Goal: Task Accomplishment & Management: Use online tool/utility

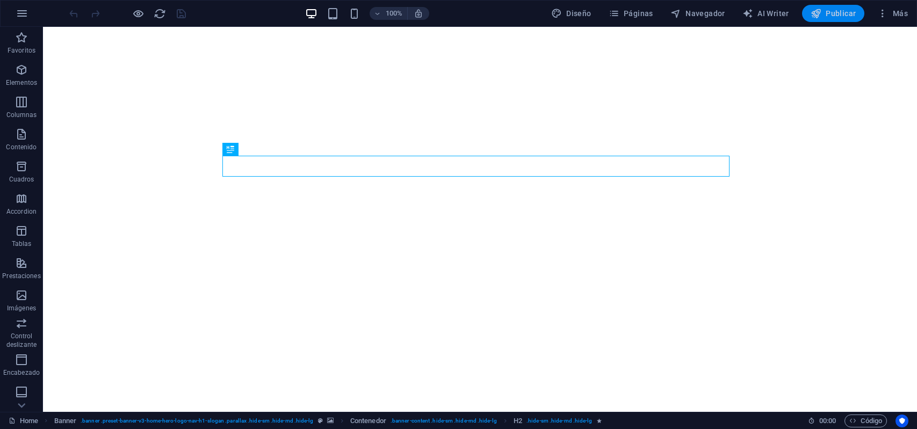
click at [823, 9] on span "Publicar" at bounding box center [834, 13] width 46 height 11
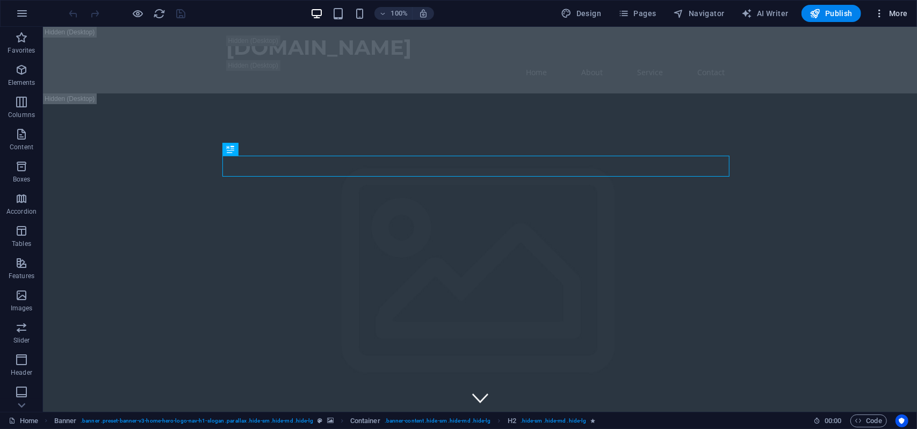
click at [900, 16] on span "More" at bounding box center [891, 13] width 34 height 11
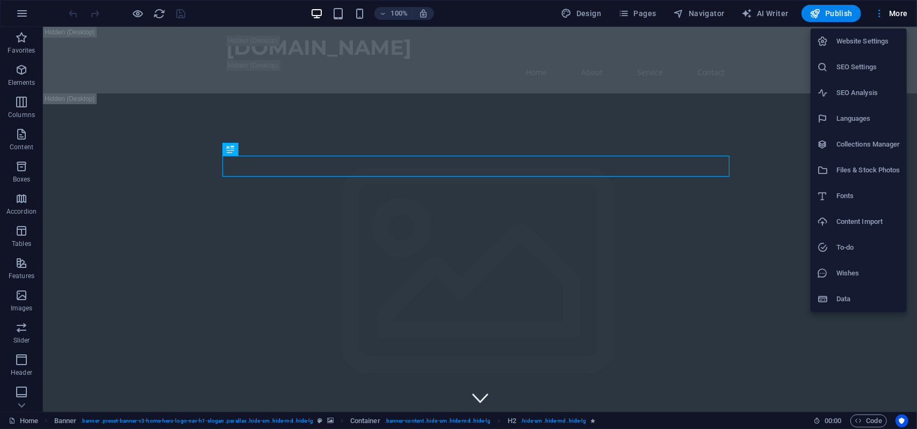
click at [582, 325] on div at bounding box center [458, 214] width 917 height 429
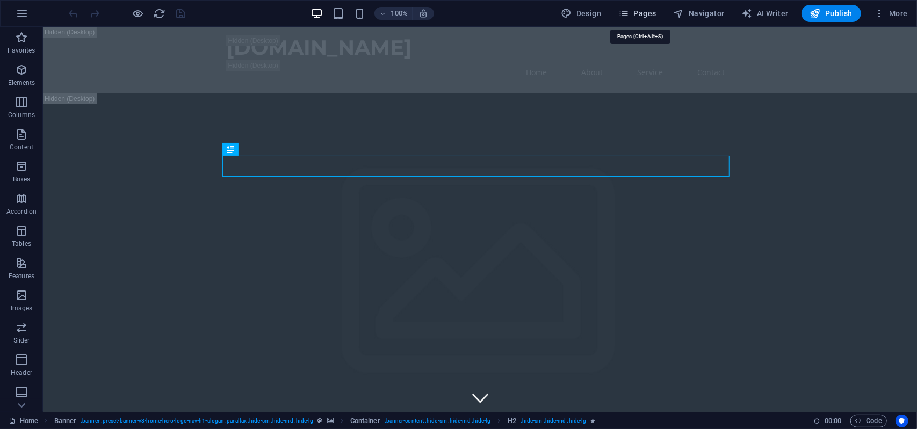
click at [642, 15] on span "Pages" at bounding box center [637, 13] width 38 height 11
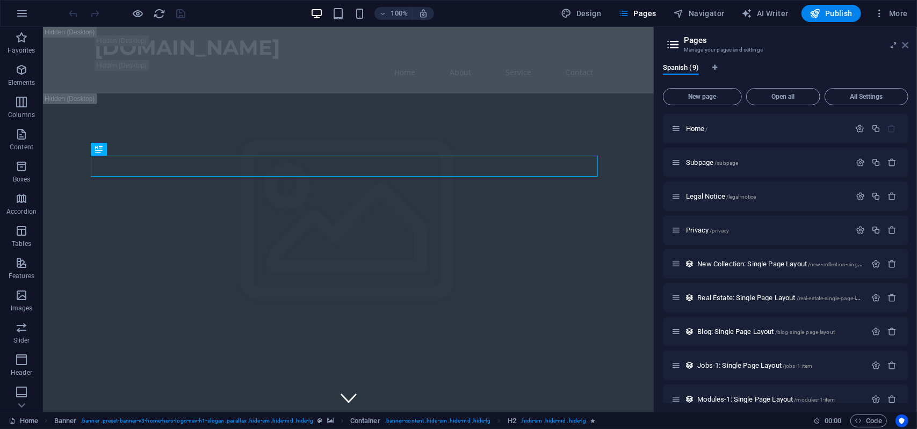
drag, startPoint x: 904, startPoint y: 46, endPoint x: 480, endPoint y: 103, distance: 427.7
click at [904, 46] on icon at bounding box center [905, 45] width 6 height 9
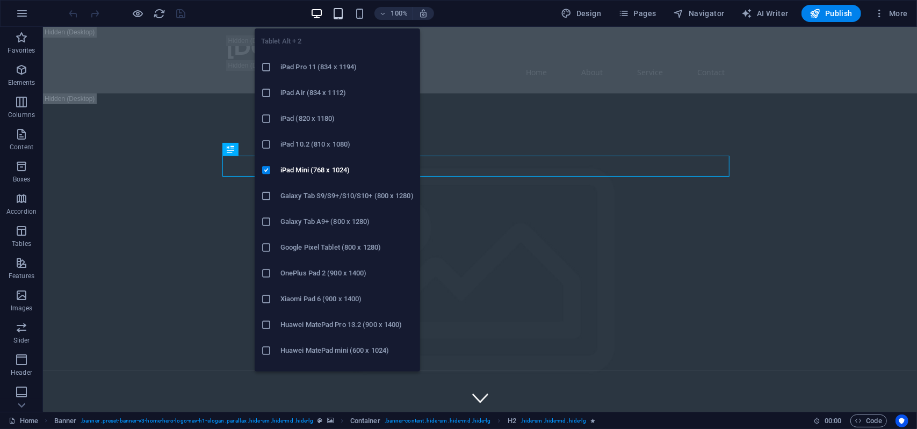
click at [337, 12] on icon "button" at bounding box center [338, 14] width 12 height 12
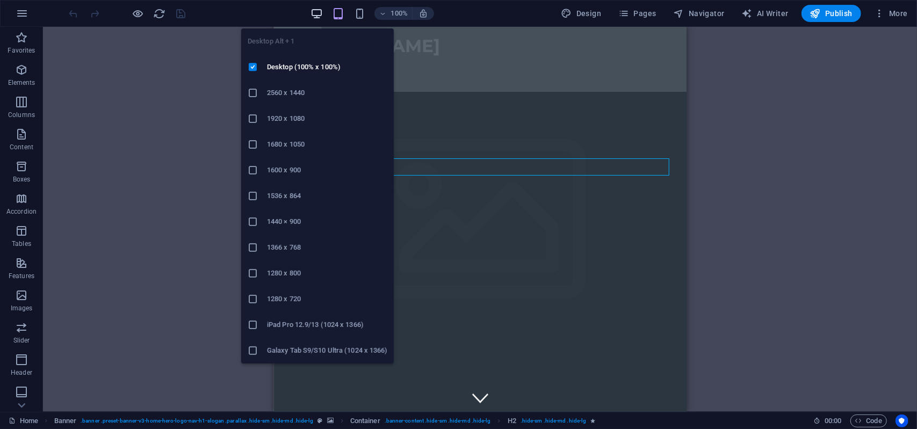
click at [317, 15] on icon "button" at bounding box center [317, 14] width 12 height 12
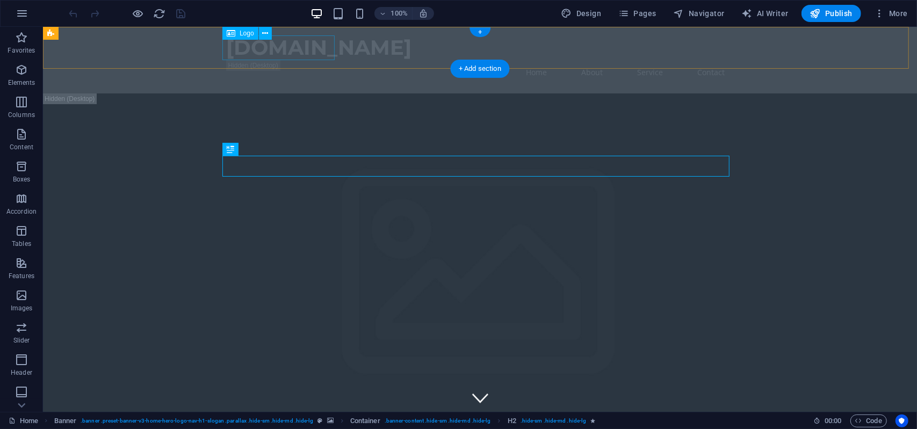
click at [316, 49] on div "[DOMAIN_NAME]" at bounding box center [479, 47] width 507 height 25
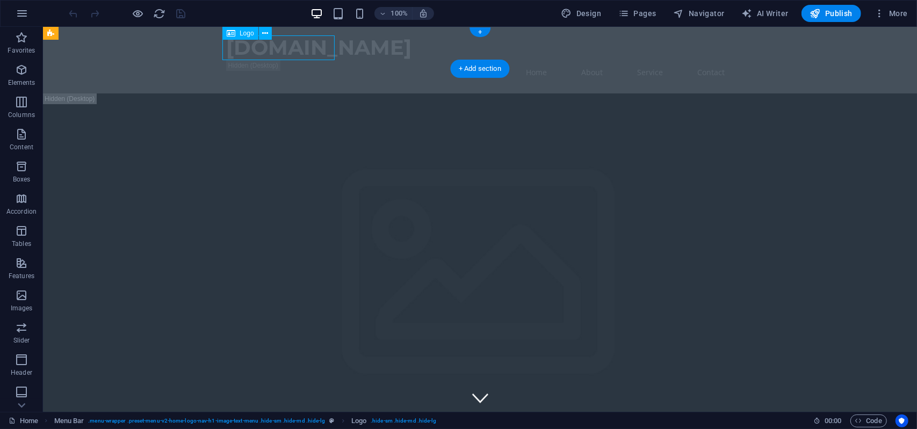
click at [316, 49] on div "[DOMAIN_NAME]" at bounding box center [479, 47] width 507 height 25
drag, startPoint x: 290, startPoint y: 61, endPoint x: 283, endPoint y: 59, distance: 6.8
drag, startPoint x: 287, startPoint y: 60, endPoint x: 129, endPoint y: 47, distance: 159.0
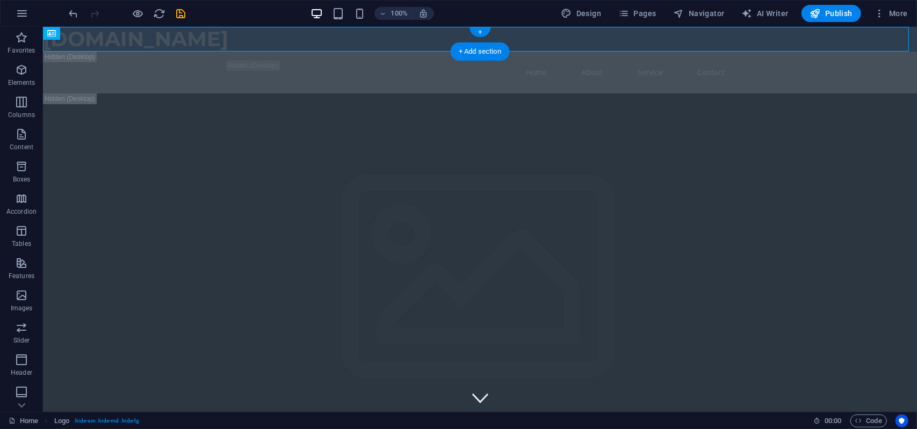
drag, startPoint x: 100, startPoint y: 59, endPoint x: 228, endPoint y: 40, distance: 129.2
drag, startPoint x: 109, startPoint y: 60, endPoint x: 308, endPoint y: 43, distance: 200.1
click at [308, 43] on div "[DOMAIN_NAME]" at bounding box center [479, 38] width 874 height 25
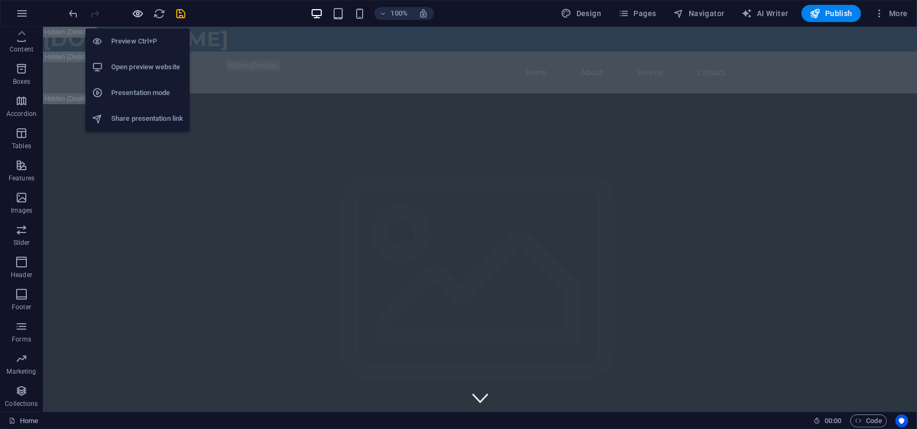
click at [136, 13] on icon "button" at bounding box center [138, 14] width 12 height 12
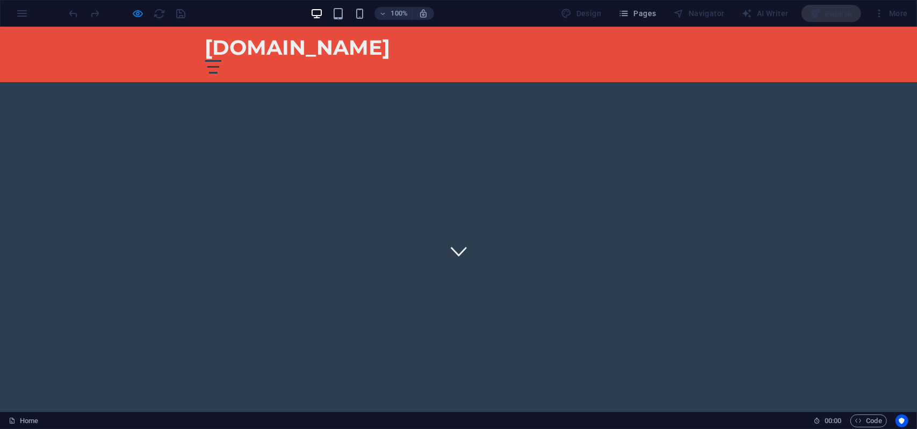
scroll to position [0, 0]
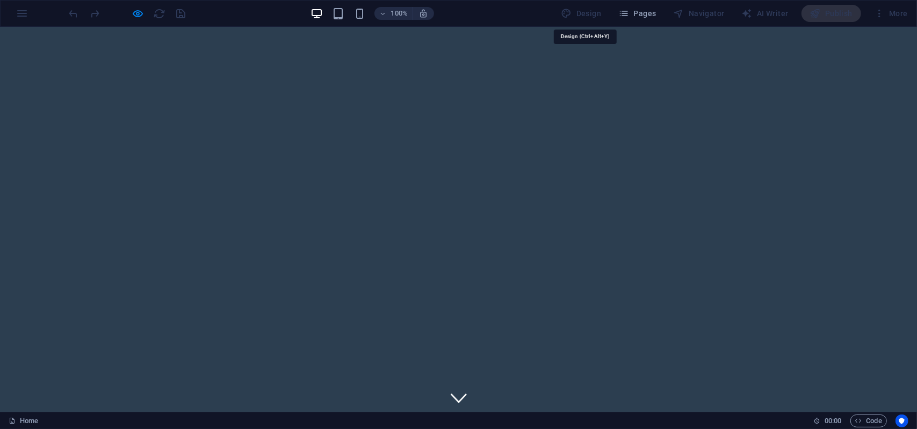
click at [591, 13] on div "Design" at bounding box center [581, 13] width 49 height 17
click at [568, 17] on div "Design" at bounding box center [581, 13] width 49 height 17
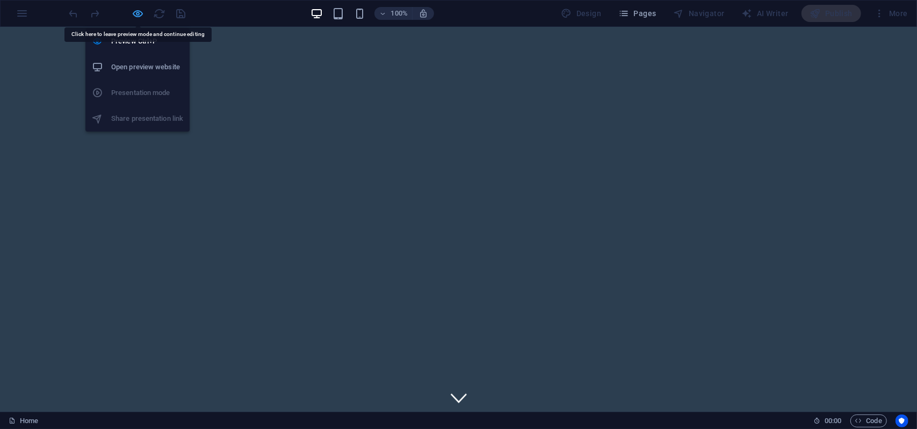
click at [138, 12] on icon "button" at bounding box center [138, 14] width 12 height 12
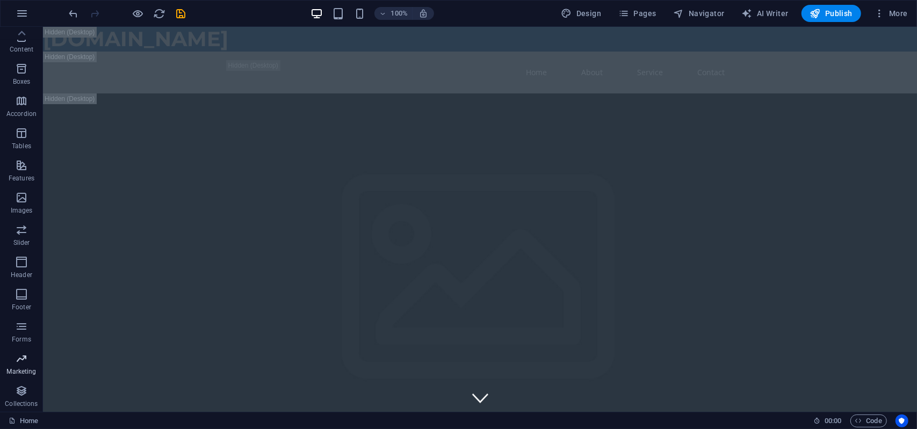
click at [20, 360] on icon "button" at bounding box center [21, 358] width 13 height 13
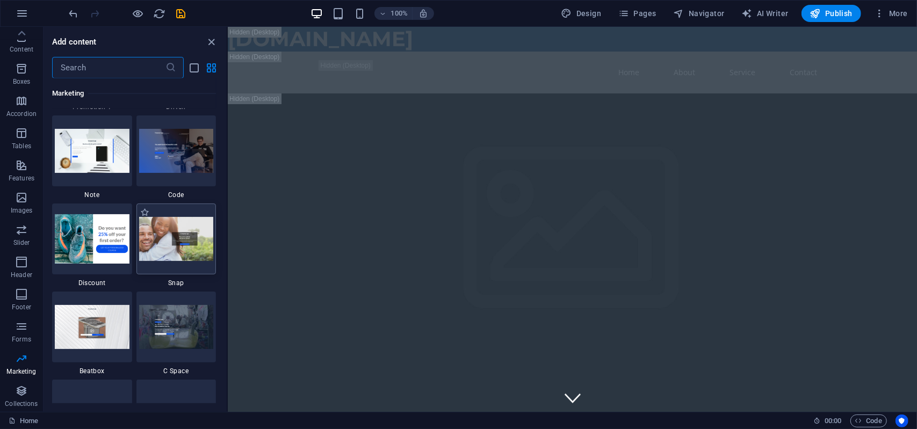
scroll to position [9396, 0]
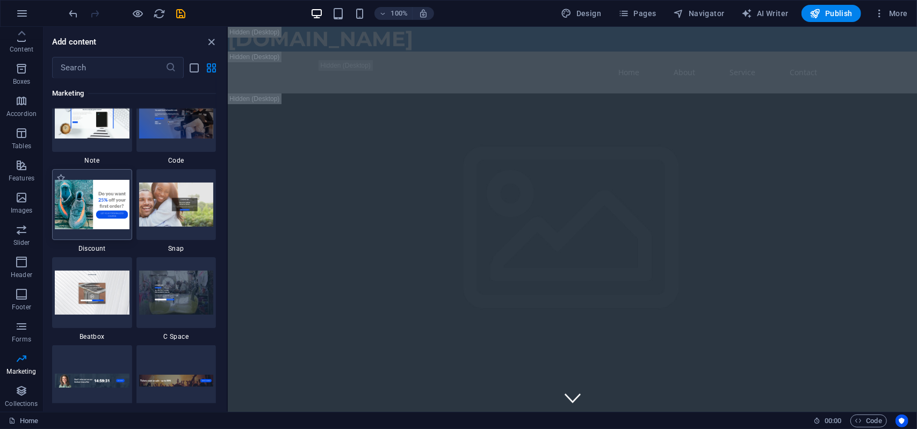
click at [89, 210] on img at bounding box center [92, 204] width 75 height 49
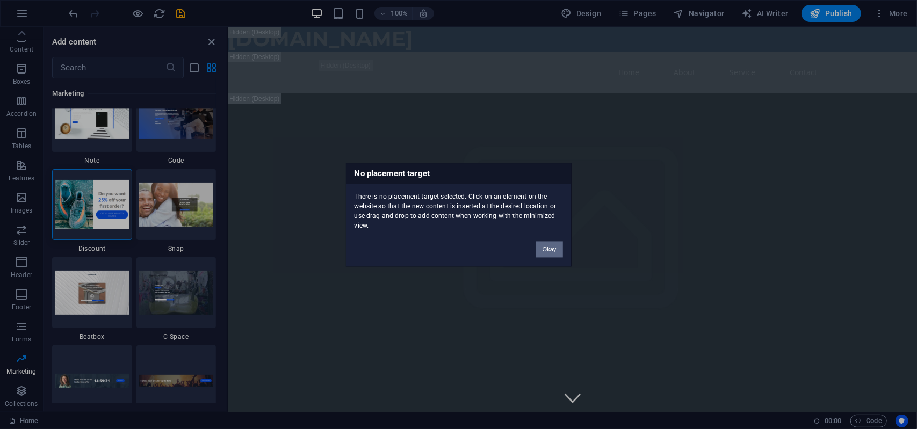
click at [317, 207] on div "No placement target There is no placement target selected. Click on an element …" at bounding box center [458, 214] width 917 height 429
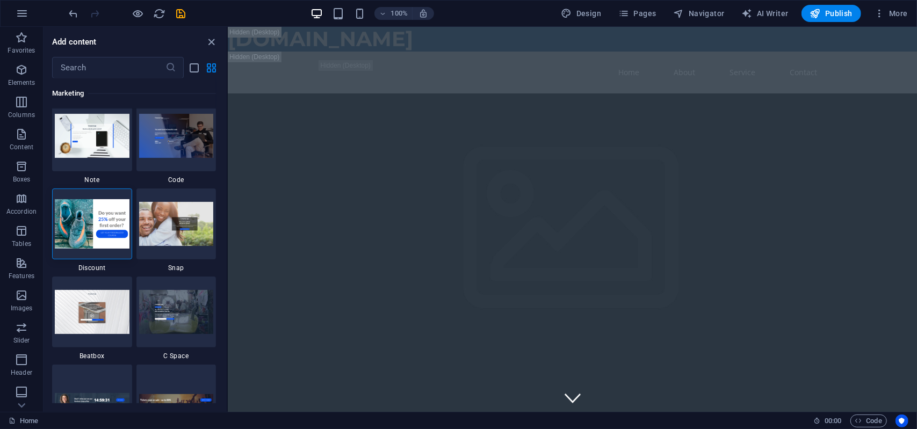
scroll to position [9343, 0]
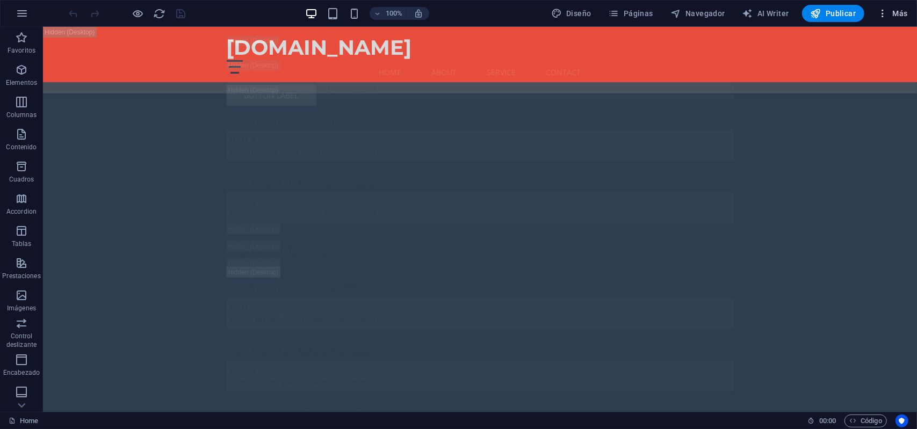
click at [896, 12] on span "Más" at bounding box center [892, 13] width 31 height 11
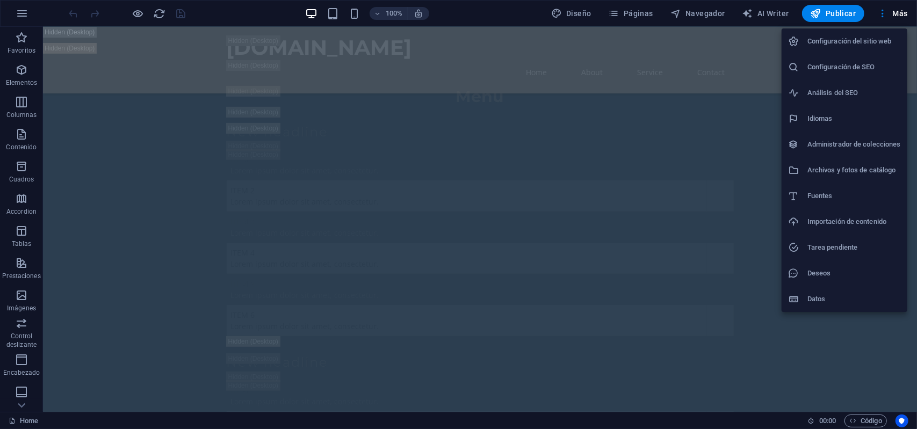
scroll to position [439, 0]
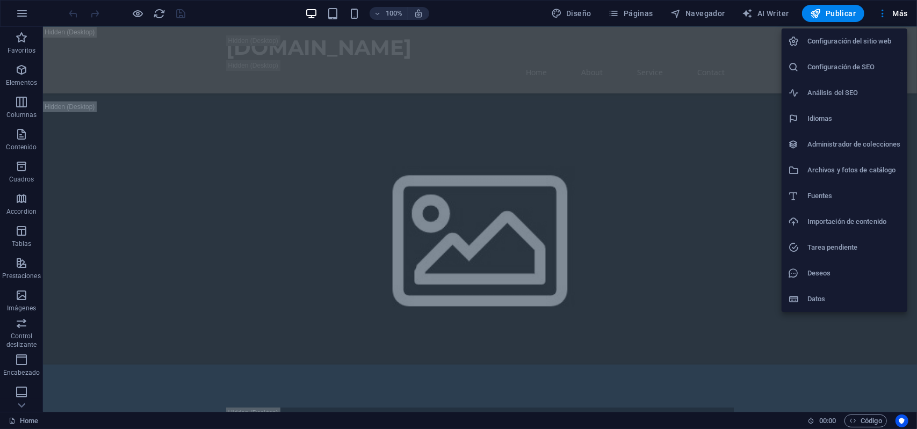
click at [205, 15] on div at bounding box center [458, 214] width 917 height 429
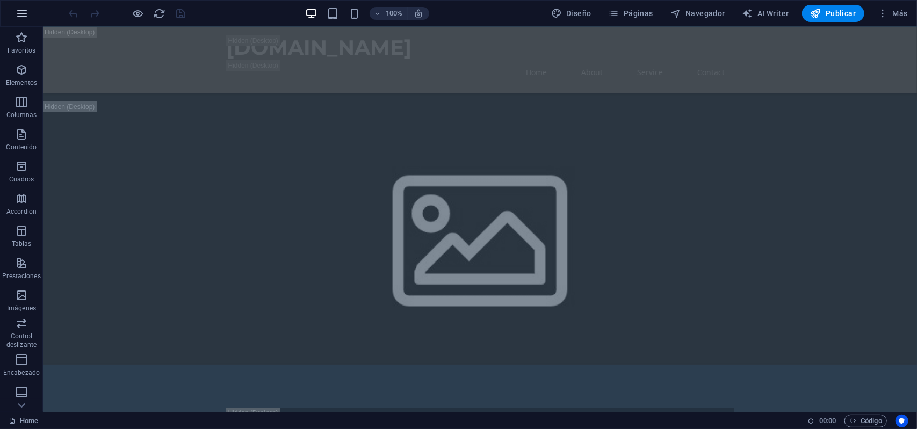
click at [24, 15] on icon "button" at bounding box center [22, 13] width 13 height 13
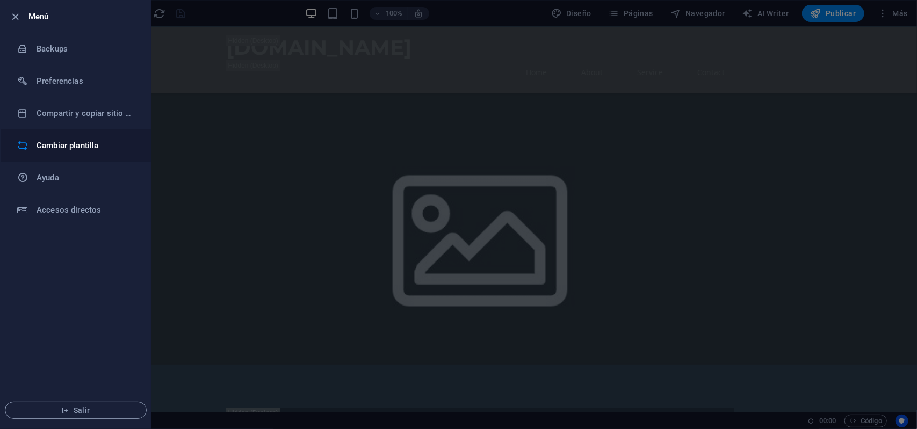
click at [80, 147] on h6 "Cambiar plantilla" at bounding box center [86, 145] width 99 height 13
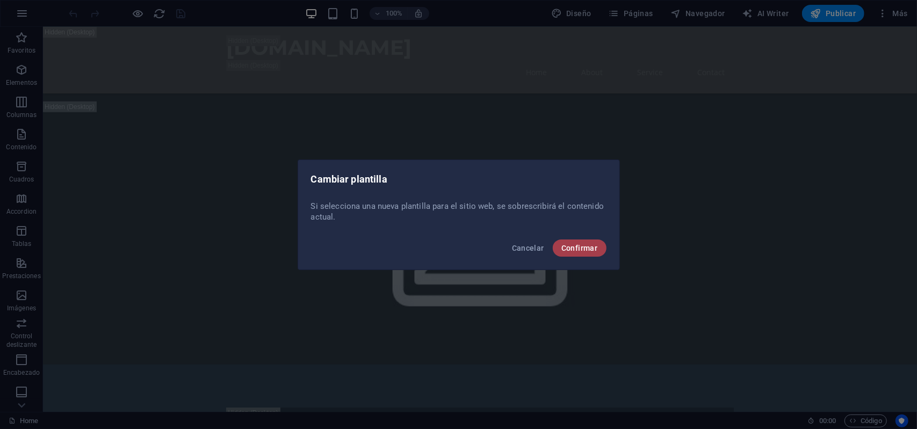
click at [582, 249] on span "Confirmar" at bounding box center [579, 248] width 37 height 9
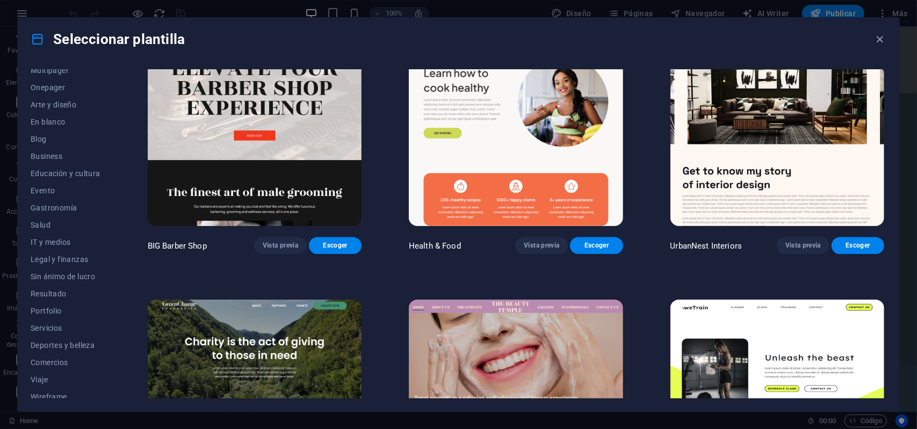
scroll to position [100, 0]
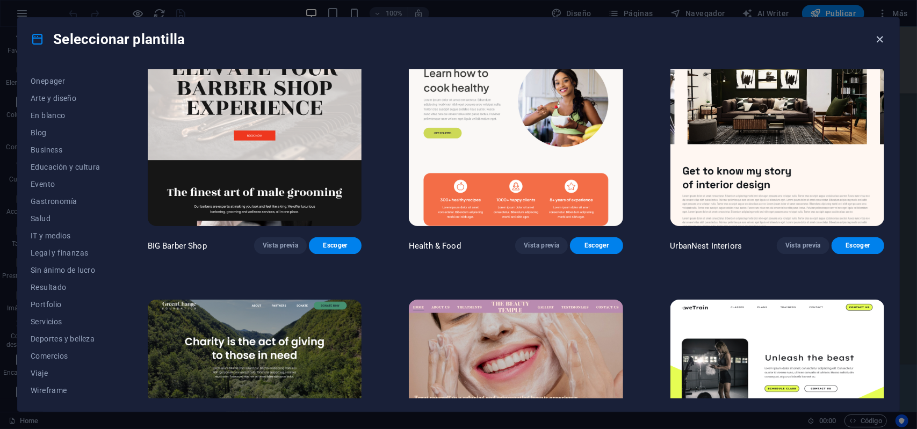
click at [882, 39] on icon "button" at bounding box center [880, 39] width 12 height 12
